Goal: Task Accomplishment & Management: Complete application form

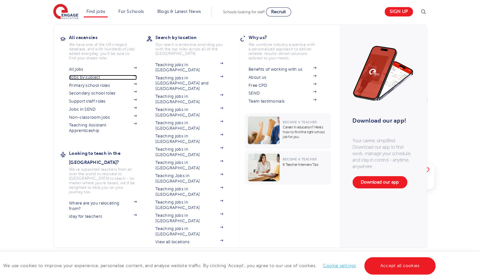
click at [133, 77] on span at bounding box center [132, 77] width 10 height 5
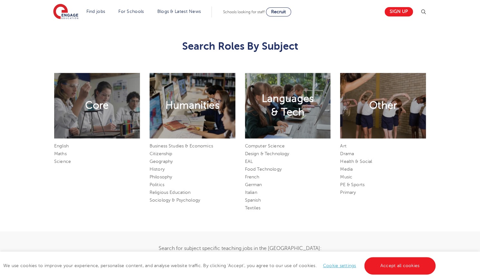
scroll to position [352, 0]
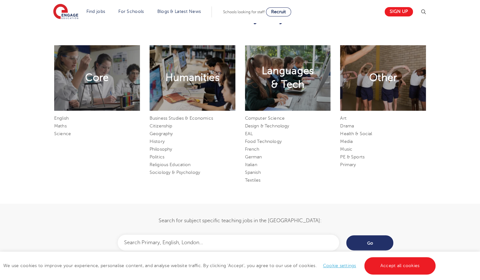
drag, startPoint x: 483, startPoint y: 23, endPoint x: 484, endPoint y: 102, distance: 79.3
click at [480, 102] on html "Find jobs All vacancies We have one of the UK's largest database. and with hund…" at bounding box center [240, 253] width 480 height 1210
click at [155, 143] on link "History" at bounding box center [157, 141] width 15 height 5
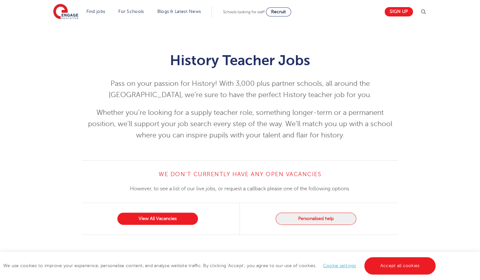
scroll to position [62, 0]
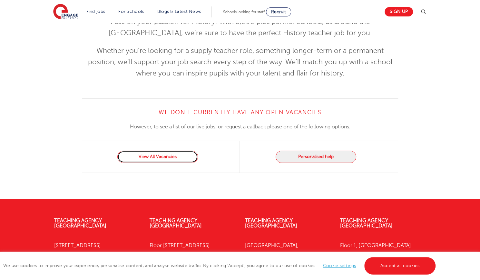
click at [151, 158] on link "View All Vacancies" at bounding box center [157, 157] width 81 height 12
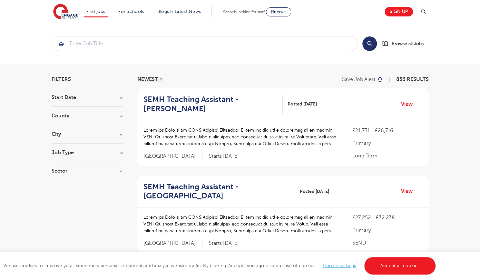
click at [88, 133] on h3 "City" at bounding box center [87, 133] width 71 height 5
click at [73, 159] on span "Wandsworth" at bounding box center [75, 157] width 29 height 6
click at [65, 159] on input "Wandsworth 34" at bounding box center [63, 156] width 4 height 4
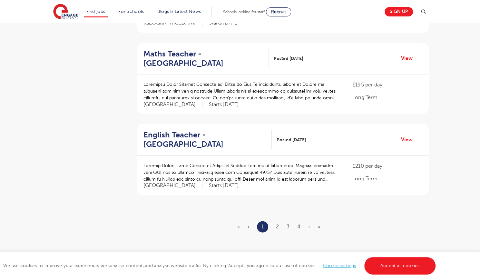
scroll to position [722, 0]
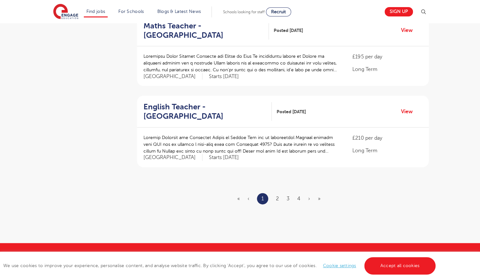
click at [275, 200] on ul "« ‹ 1 2 3 4 › »" at bounding box center [282, 198] width 91 height 11
click at [275, 199] on ul "« ‹ 1 2 3 4 › »" at bounding box center [282, 198] width 91 height 11
click at [280, 195] on ul "« ‹ 1 2 3 4 › »" at bounding box center [282, 198] width 91 height 11
click at [277, 196] on link "2" at bounding box center [277, 199] width 3 height 6
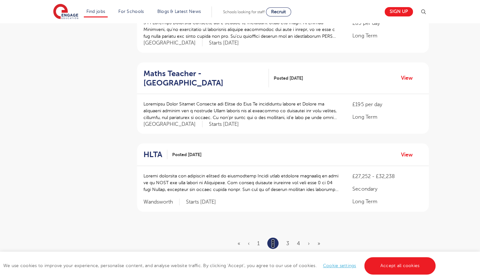
scroll to position [683, 0]
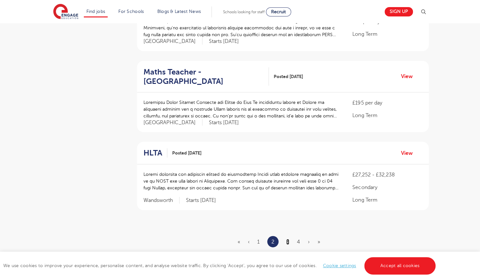
click at [287, 239] on link "3" at bounding box center [287, 242] width 3 height 6
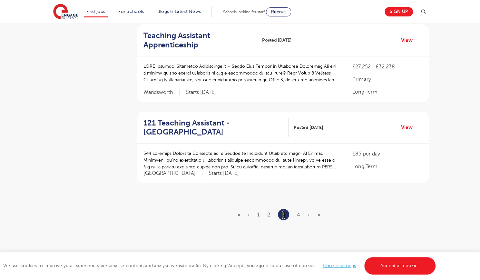
scroll to position [720, 0]
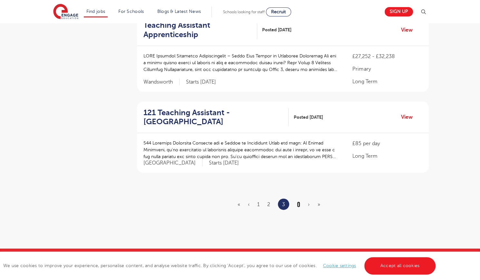
click at [300, 202] on link "4" at bounding box center [298, 204] width 3 height 6
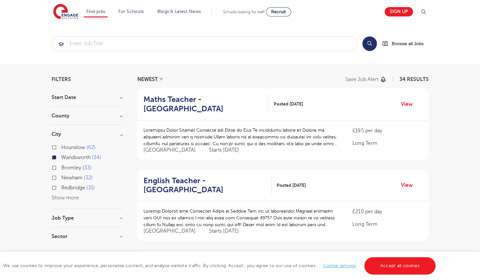
click at [57, 197] on button "Show more" at bounding box center [65, 198] width 27 height 6
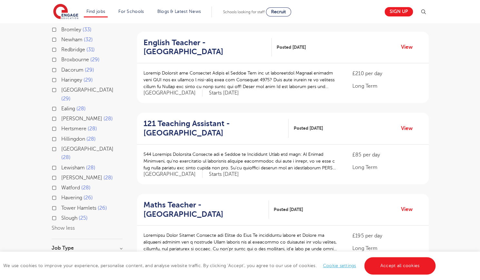
scroll to position [140, 0]
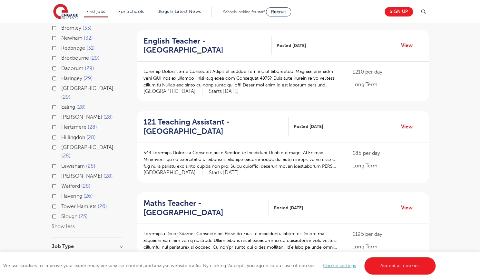
click at [89, 203] on span "Tower Hamlets" at bounding box center [78, 206] width 35 height 6
click at [65, 203] on input "Tower Hamlets 26" at bounding box center [63, 205] width 4 height 4
checkbox input "true"
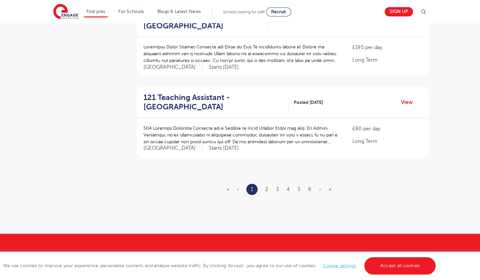
scroll to position [731, 0]
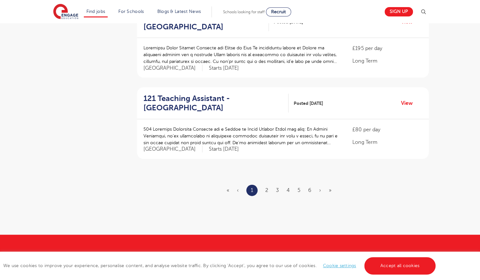
click at [270, 189] on ul "« ‹ 1 2 3 4 5 6 › »" at bounding box center [283, 190] width 112 height 11
click at [268, 189] on link "2" at bounding box center [266, 190] width 3 height 6
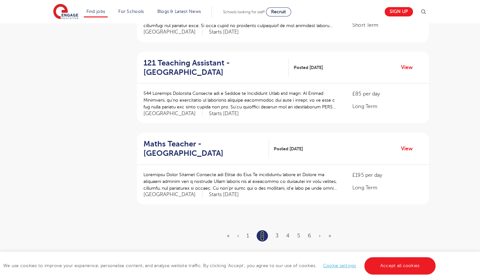
scroll to position [696, 0]
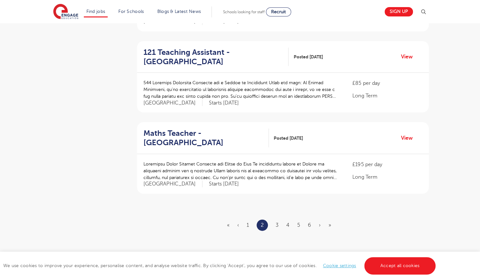
click at [279, 226] on ul "« ‹ 1 2 3 4 5 6 › »" at bounding box center [283, 224] width 112 height 11
click at [277, 222] on link "3" at bounding box center [277, 225] width 3 height 6
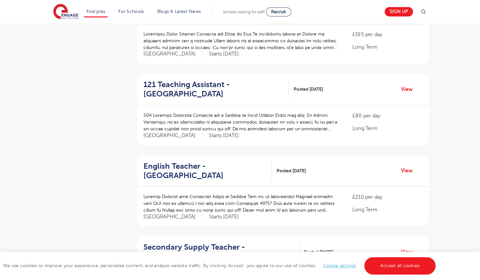
scroll to position [717, 0]
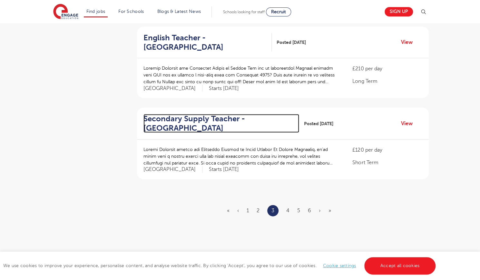
click at [233, 115] on h2 "Secondary Supply Teacher - Tower Hamlets" at bounding box center [218, 123] width 151 height 19
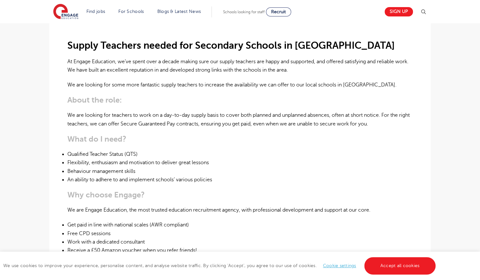
scroll to position [183, 0]
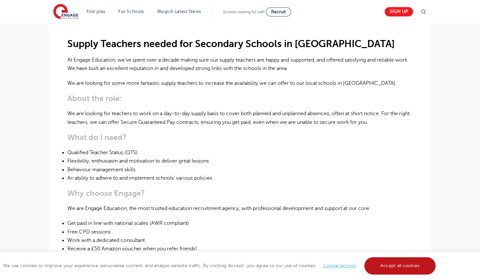
click at [408, 271] on link "Accept all cookies" at bounding box center [400, 265] width 72 height 17
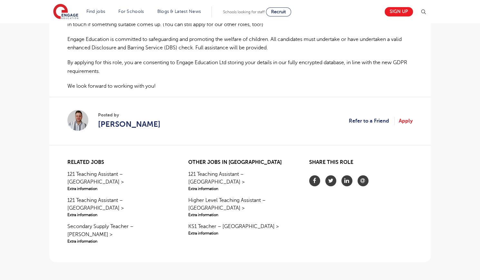
scroll to position [483, 0]
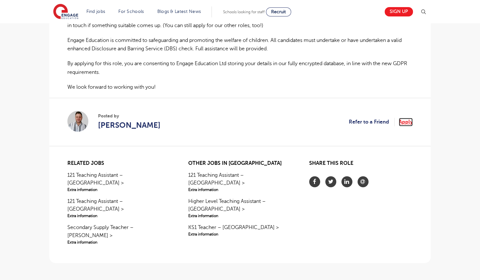
click at [404, 123] on link "Apply" at bounding box center [406, 122] width 14 height 8
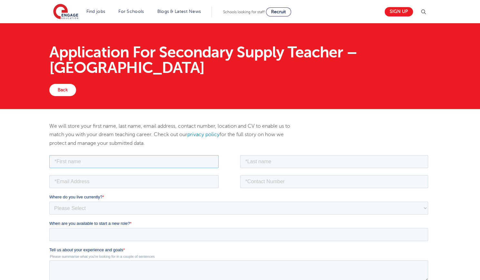
click at [159, 158] on input "text" at bounding box center [133, 161] width 169 height 13
type input "Thabo"
type input "Stuck"
type input "thabo@thespartanproject.world"
type input "07532265566"
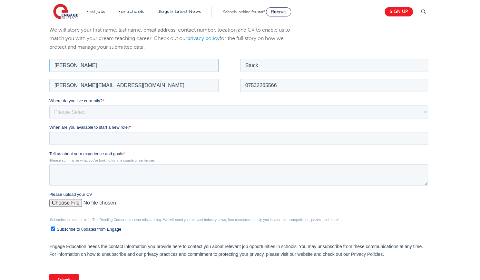
scroll to position [102, 0]
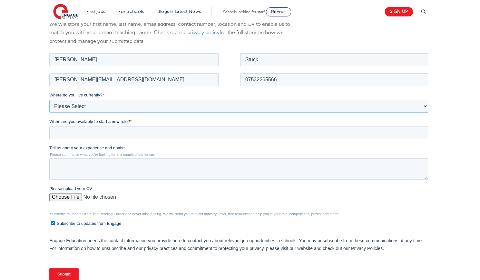
click at [140, 106] on select "Please Select UK Canada Ireland Australia New Zealand Europe USA South Africa J…" at bounding box center [238, 105] width 379 height 13
select select "UK"
click at [49, 99] on select "Please Select UK Canada Ireland Australia New Zealand Europe USA South Africa J…" at bounding box center [238, 105] width 379 height 13
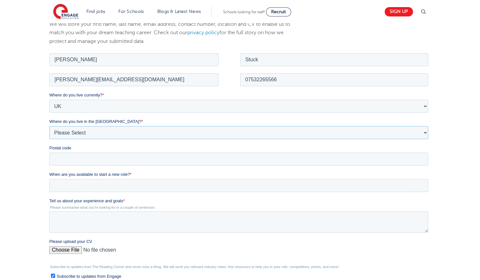
click at [90, 129] on select "Please Select Overseas Barnsley Bedfordshire Berkshire Bournemouth Bracknell Fo…" at bounding box center [238, 132] width 379 height 13
select select "London"
click at [49, 126] on select "Please Select Overseas Barnsley Bedfordshire Berkshire Bournemouth Bracknell Fo…" at bounding box center [238, 132] width 379 height 13
click at [71, 151] on div "Postal code" at bounding box center [239, 154] width 381 height 21
click at [70, 156] on input "Postal code" at bounding box center [238, 158] width 379 height 13
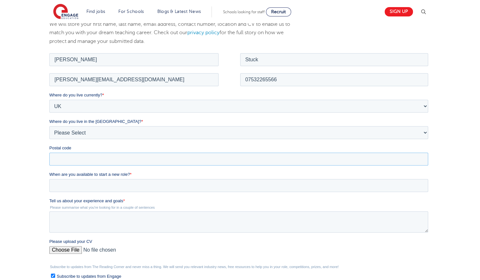
type input "SW8 1TG"
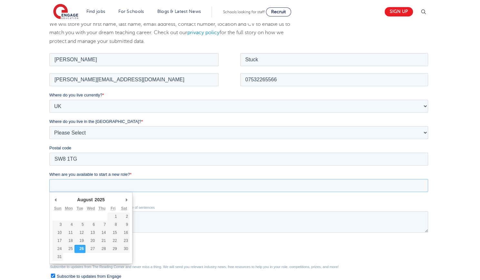
click at [105, 186] on input "When are you available to start a new role? *" at bounding box center [238, 185] width 379 height 13
type div "2025-08-27"
type input "2025/08/27"
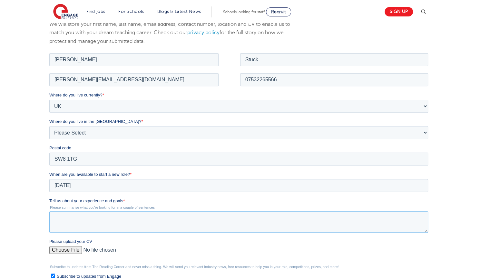
click at [79, 214] on textarea "Tell us about your experience and goals *" at bounding box center [238, 221] width 379 height 21
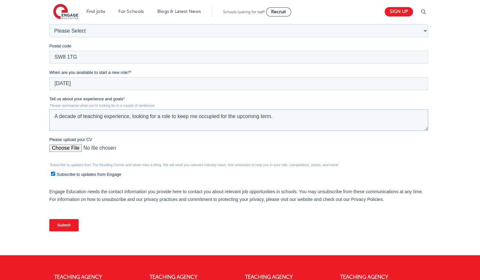
type textarea "A decade of teaching experience, looking for a role to keep me occupied for the…"
click at [58, 148] on input "Please upload your CV" at bounding box center [238, 150] width 379 height 13
type input "C:\fakepath\Thabo_Stuk_Teaching_Full_CV.pdf"
click at [287, 118] on textarea "A decade of teaching experience, looking for a role to keep me occupied for the…" at bounding box center [238, 119] width 379 height 21
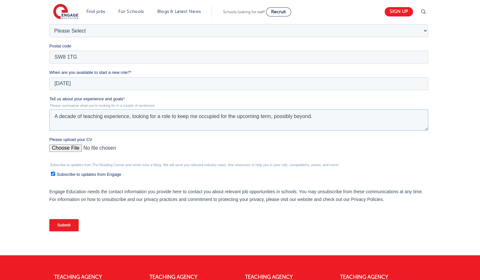
drag, startPoint x: 326, startPoint y: 119, endPoint x: 132, endPoint y: 116, distance: 193.7
click at [132, 116] on textarea "A decade of teaching experience, looking for a role to keep me occupied for the…" at bounding box center [238, 119] width 379 height 21
type textarea "A decade of teaching experience."
click at [71, 223] on input "Submit" at bounding box center [63, 225] width 29 height 12
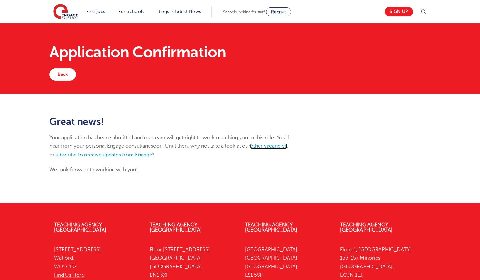
click at [276, 145] on link "other vacancies" at bounding box center [268, 146] width 37 height 6
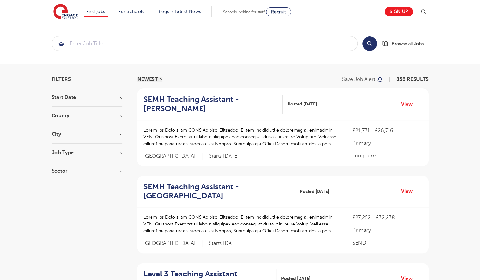
click at [93, 153] on h3 "Job Type" at bounding box center [87, 152] width 71 height 5
click at [67, 175] on span "Daily Supply" at bounding box center [75, 176] width 28 height 6
click at [65, 175] on input "Daily Supply 28" at bounding box center [63, 175] width 4 height 4
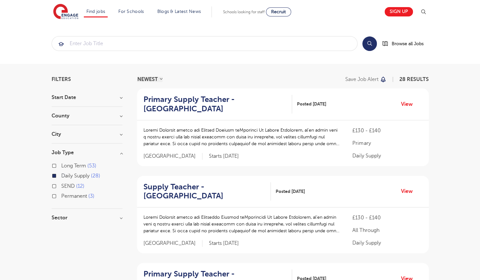
scroll to position [37, 0]
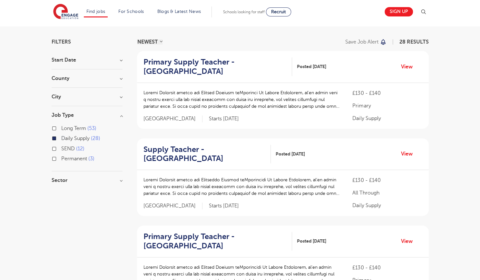
click at [96, 100] on div "City Leeds 12 [PERSON_NAME] 3 Wealden 3 Eastbourne 2 Lambeth 2 Show more" at bounding box center [87, 100] width 71 height 12
click at [120, 97] on h3 "City" at bounding box center [87, 96] width 71 height 5
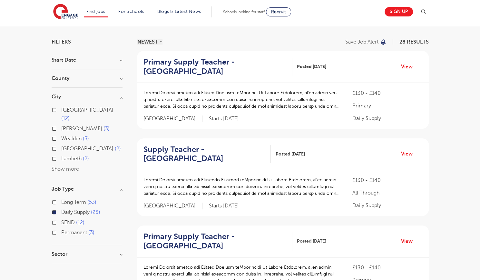
click at [66, 156] on span "Lambeth" at bounding box center [71, 159] width 20 height 6
click at [65, 156] on input "Lambeth 2" at bounding box center [63, 158] width 4 height 4
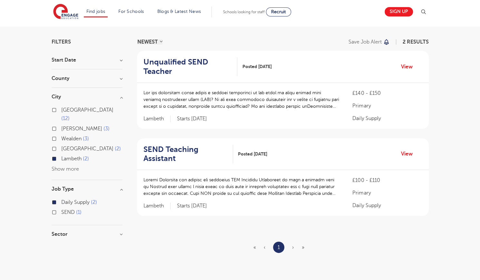
click at [239, 105] on p at bounding box center [241, 99] width 196 height 20
click at [213, 93] on p at bounding box center [241, 99] width 196 height 20
click at [159, 66] on h2 "Unqualified SEND Teacher" at bounding box center [187, 66] width 89 height 19
click at [69, 166] on button "Show more" at bounding box center [65, 169] width 27 height 6
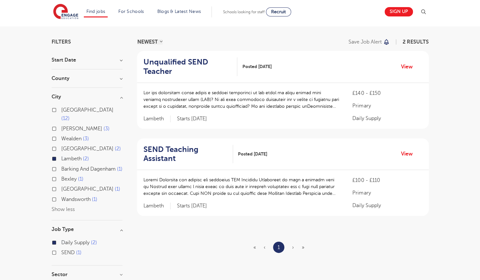
click at [72, 189] on span "Greenwich" at bounding box center [87, 189] width 52 height 6
click at [65, 189] on input "Greenwich 1" at bounding box center [63, 188] width 4 height 4
checkbox input "true"
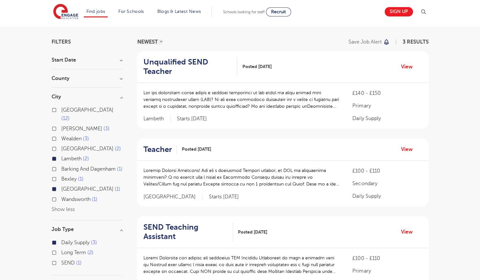
click at [87, 196] on span "Wandsworth" at bounding box center [75, 199] width 29 height 6
click at [65, 196] on input "Wandsworth 1" at bounding box center [63, 198] width 4 height 4
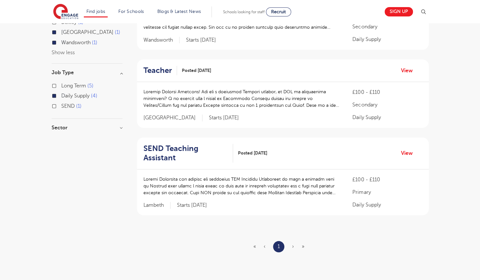
scroll to position [169, 0]
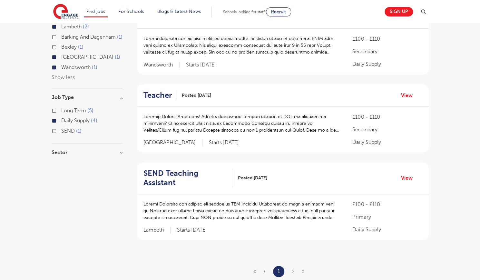
click at [58, 108] on div "Long Term 5" at bounding box center [87, 111] width 71 height 10
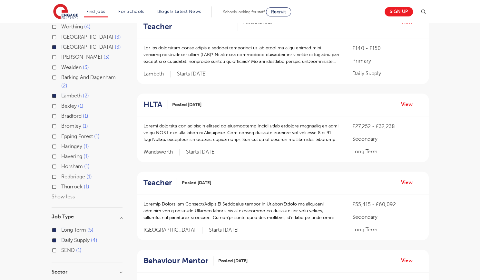
scroll to position [229, 0]
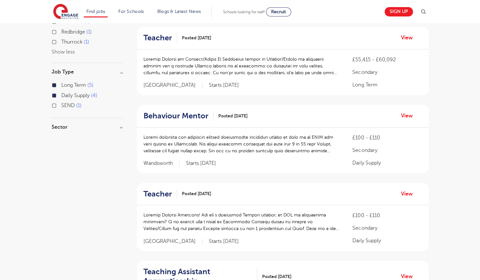
scroll to position [315, 0]
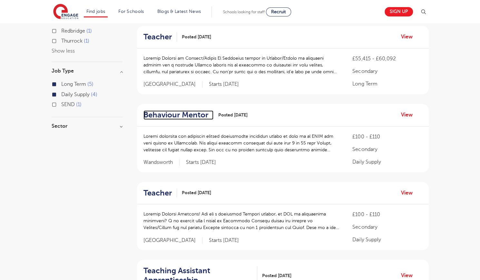
click at [188, 113] on h2 "Behaviour Mentor" at bounding box center [175, 114] width 65 height 9
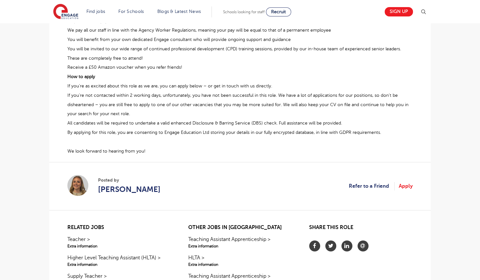
scroll to position [359, 0]
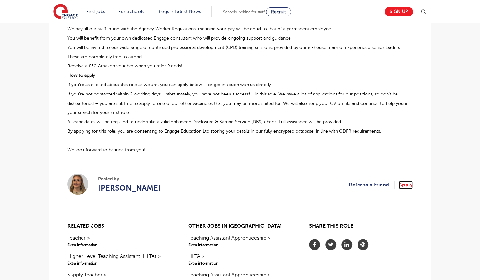
click at [409, 183] on link "Apply" at bounding box center [406, 184] width 14 height 8
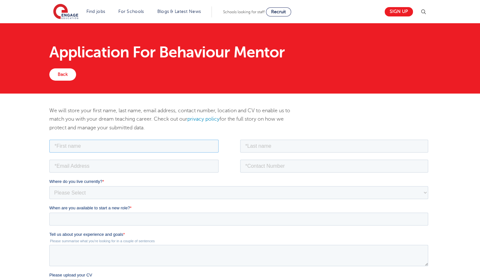
click at [98, 151] on input "text" at bounding box center [133, 145] width 169 height 13
type input "Thabo"
type input "Stuck"
type input "thabo@thespartanproject.world"
type input "07532265566"
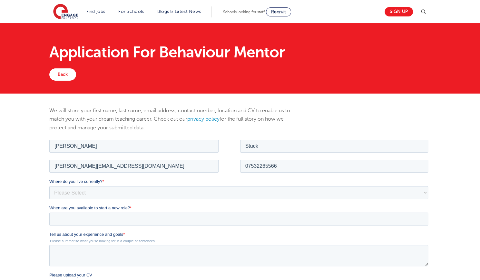
click at [107, 201] on fieldset "Where do you live currently? * Please Select UK Canada Ireland Australia New Ze…" at bounding box center [239, 191] width 381 height 26
click at [99, 192] on select "Please Select UK Canada Ireland Australia New Zealand Europe USA South Africa J…" at bounding box center [238, 192] width 379 height 13
select select "UK"
click at [49, 186] on select "Please Select UK Canada Ireland Australia New Zealand Europe USA South Africa J…" at bounding box center [238, 192] width 379 height 13
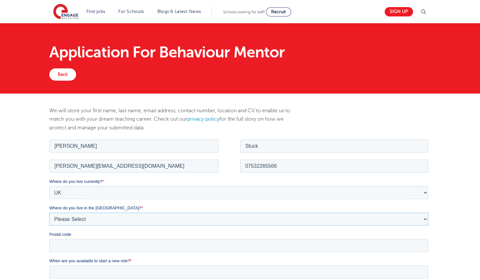
click at [89, 221] on select "Please Select Overseas Barnsley Bedfordshire Berkshire Bournemouth Bracknell Fo…" at bounding box center [238, 218] width 379 height 13
click at [49, 212] on select "Please Select Overseas Barnsley Bedfordshire Berkshire Bournemouth Bracknell Fo…" at bounding box center [238, 218] width 379 height 13
click at [83, 214] on select "Please Select Overseas Barnsley Bedfordshire Berkshire Bournemouth Bracknell Fo…" at bounding box center [238, 218] width 379 height 13
select select "London"
click at [49, 212] on select "Please Select Overseas Barnsley Bedfordshire Berkshire Bournemouth Bracknell Fo…" at bounding box center [238, 218] width 379 height 13
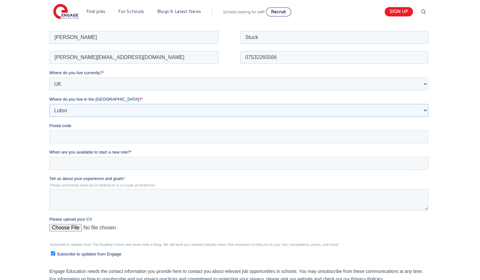
scroll to position [125, 0]
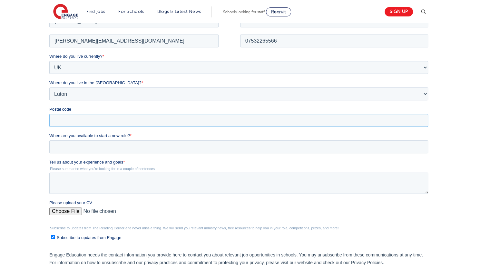
click at [137, 124] on input "Postal code" at bounding box center [238, 119] width 379 height 13
type input "SW8 1TG"
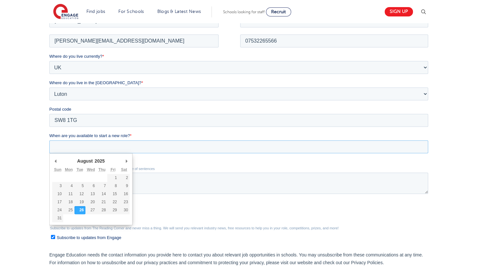
click at [93, 147] on input "When are you available to start a new role? *" at bounding box center [238, 146] width 379 height 13
type div "2025-08-26"
type input "2025/08/26"
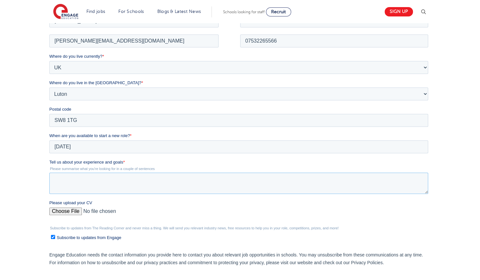
click at [83, 184] on textarea "Tell us about your experience and goals *" at bounding box center [238, 182] width 379 height 21
type textarea "A decade of expeirnece working with young people."
click at [68, 210] on input "Please upload your CV" at bounding box center [238, 213] width 379 height 13
type input "C:\fakepath\Thabo_Stuk_Teaching_Full_CV.pdf"
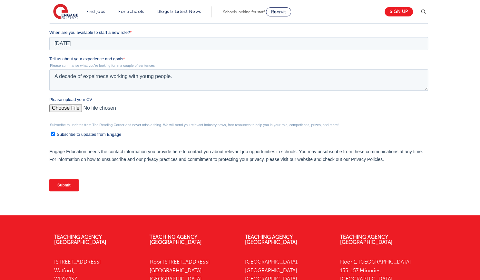
scroll to position [267, 0]
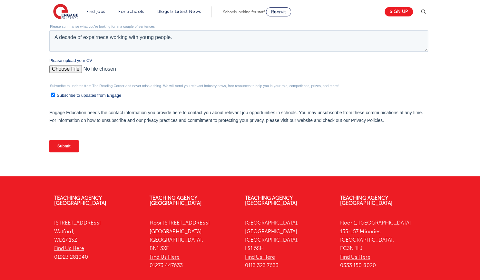
click at [57, 144] on input "Submit" at bounding box center [63, 146] width 29 height 12
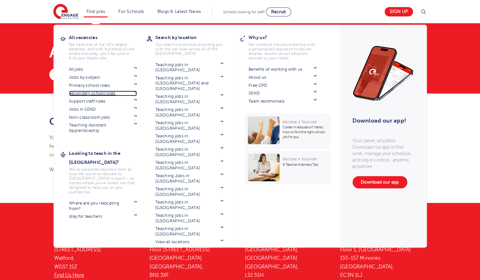
click at [101, 94] on link "Secondary school roles" at bounding box center [103, 93] width 68 height 5
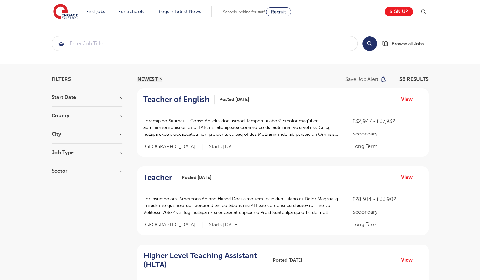
click at [110, 116] on h3 "County" at bounding box center [87, 115] width 71 height 5
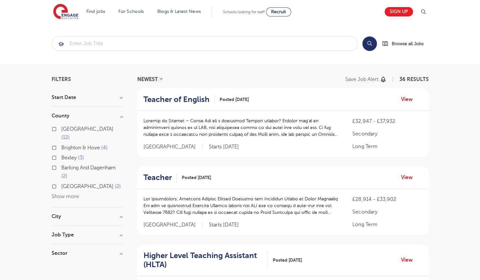
click at [65, 214] on div "City [GEOGRAPHIC_DATA] 12 Bexley 3 Barking And [GEOGRAPHIC_DATA] 2 Greenwich 2 …" at bounding box center [87, 220] width 71 height 12
click at [94, 214] on h3 "City" at bounding box center [87, 216] width 71 height 5
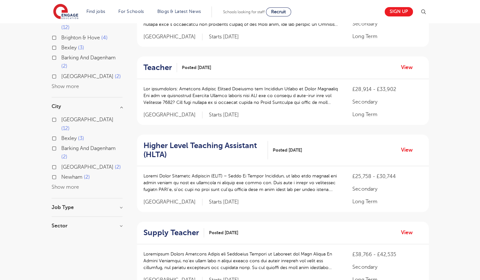
scroll to position [120, 0]
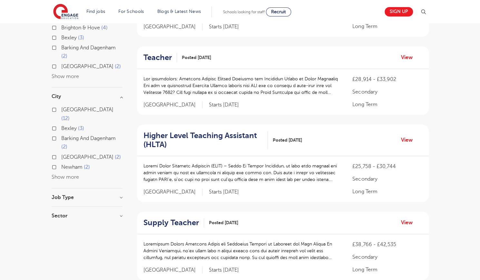
click at [73, 174] on button "Show more" at bounding box center [65, 177] width 27 height 6
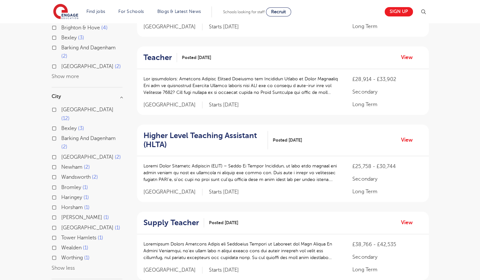
click at [80, 225] on span "[GEOGRAPHIC_DATA]" at bounding box center [87, 228] width 52 height 6
click at [65, 225] on input "Southwark 1" at bounding box center [63, 227] width 4 height 4
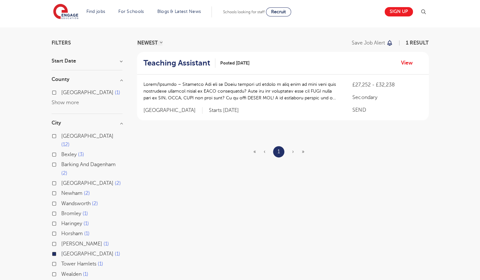
scroll to position [19, 0]
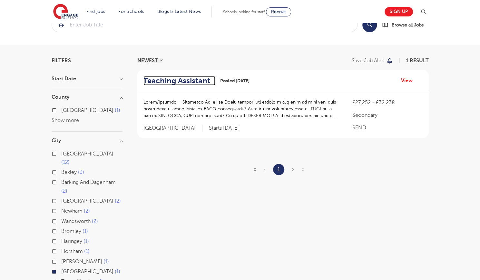
click at [179, 80] on h2 "Teaching Assistant" at bounding box center [176, 80] width 67 height 9
